Goal: Find specific page/section: Find specific page/section

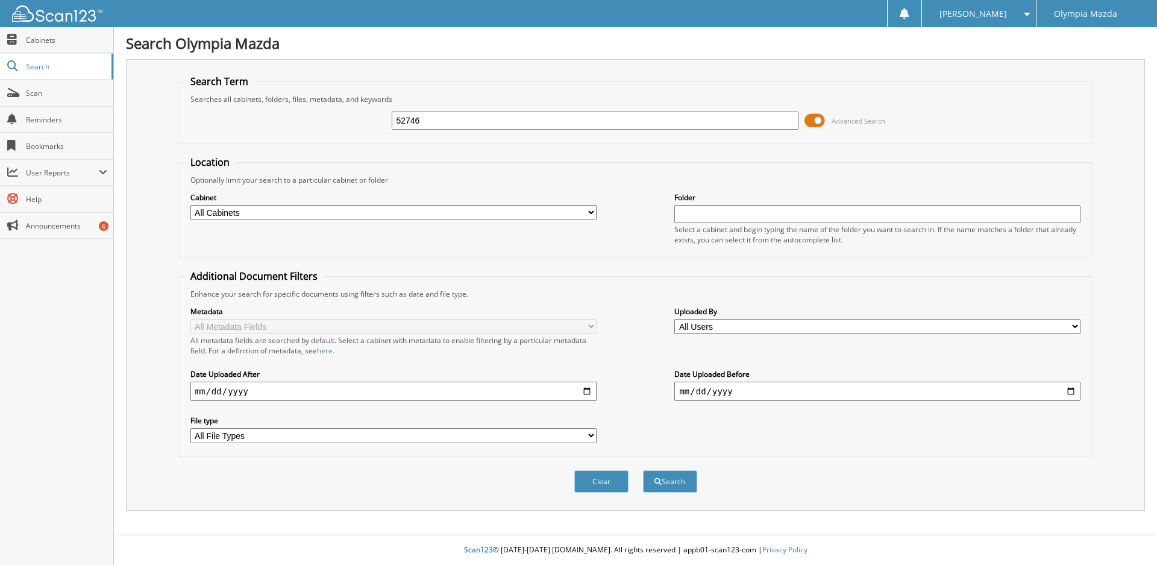
type input "52746"
click at [643, 470] on button "Search" at bounding box center [670, 481] width 54 height 22
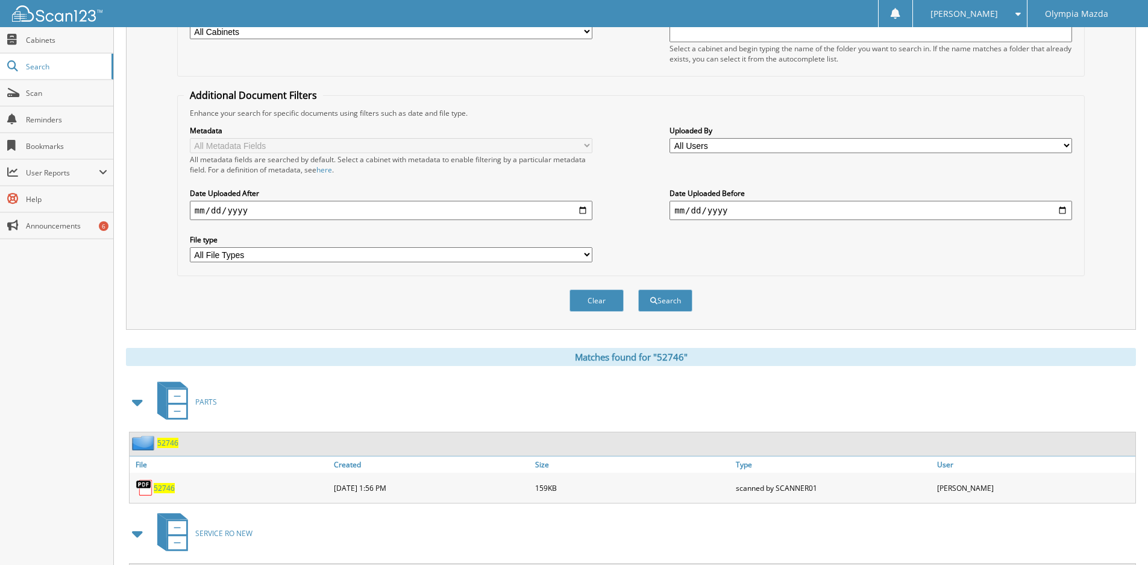
scroll to position [240, 0]
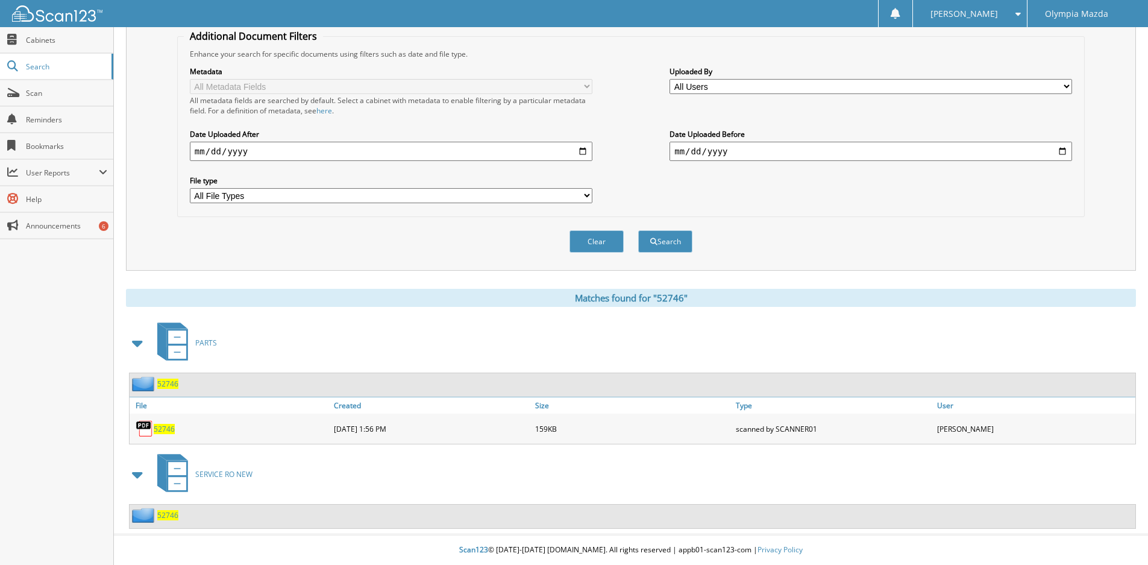
click at [165, 515] on span "52746" at bounding box center [167, 515] width 21 height 10
